Goal: Obtain resource: Obtain resource

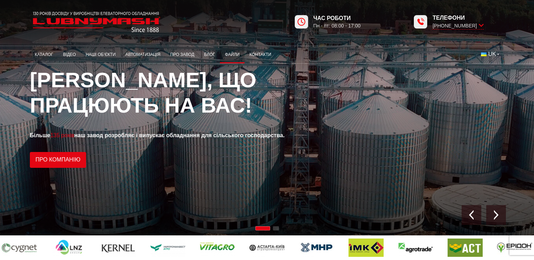
click at [231, 52] on link "Файли" at bounding box center [232, 55] width 25 height 14
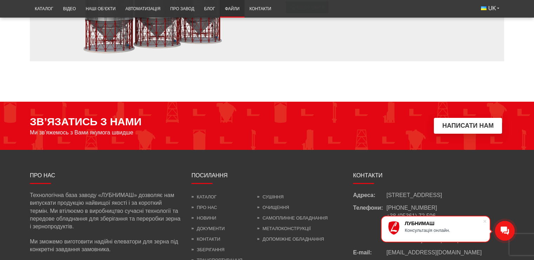
scroll to position [773, 0]
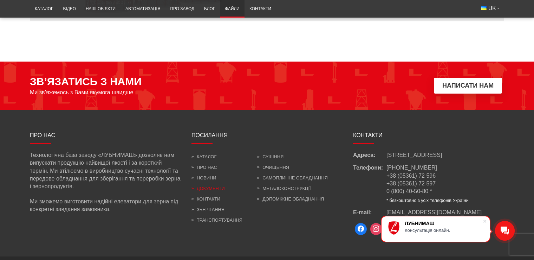
click at [202, 188] on link "Документи" at bounding box center [208, 188] width 33 height 5
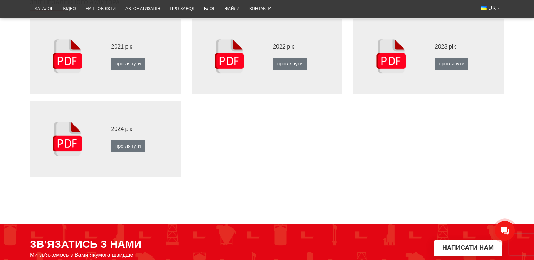
scroll to position [281, 0]
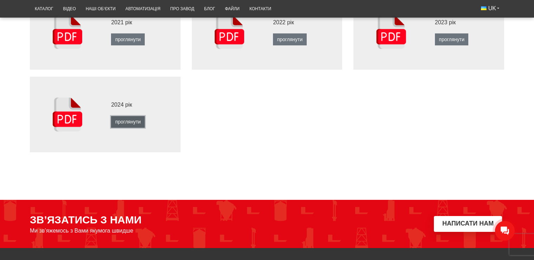
click at [141, 126] on link "проглянути" at bounding box center [128, 122] width 34 height 12
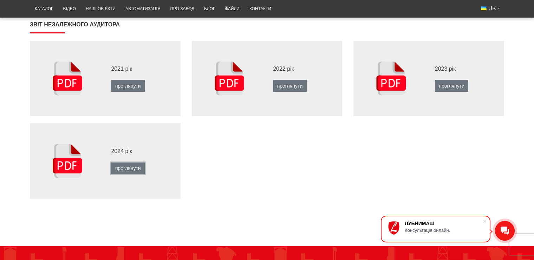
scroll to position [211, 0]
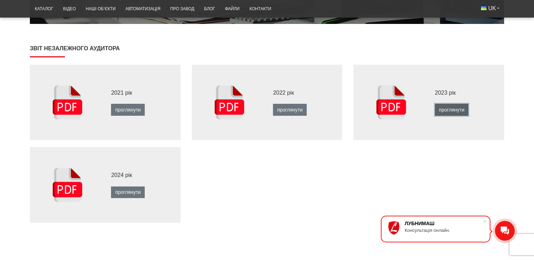
click at [445, 111] on link "проглянути" at bounding box center [452, 110] width 34 height 12
click at [293, 111] on link "проглянути" at bounding box center [290, 110] width 34 height 12
